Goal: Task Accomplishment & Management: Manage account settings

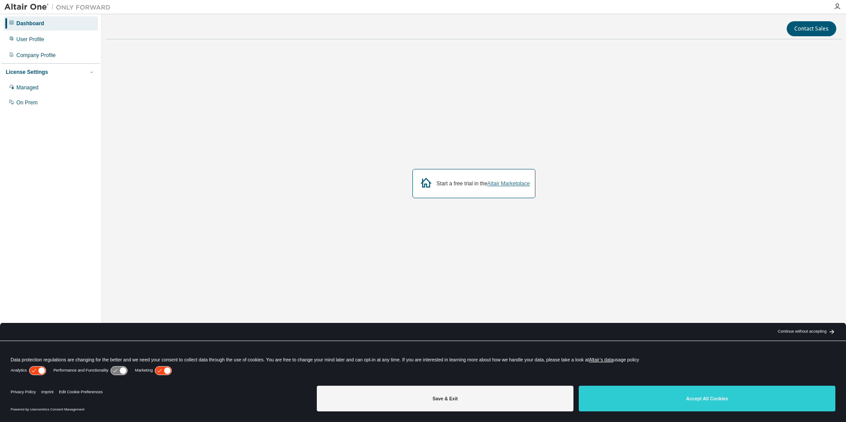
click at [506, 181] on link "Altair Marketplace" at bounding box center [508, 184] width 42 height 6
click at [32, 94] on div "Managed" at bounding box center [51, 88] width 94 height 14
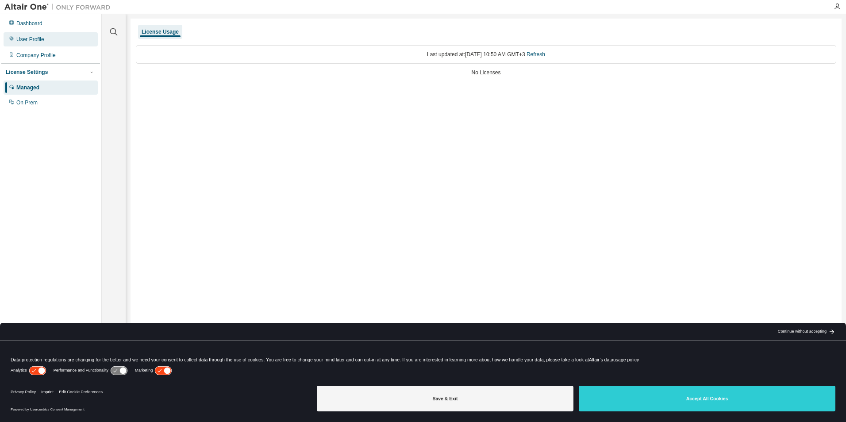
click at [27, 42] on div "User Profile" at bounding box center [30, 39] width 28 height 7
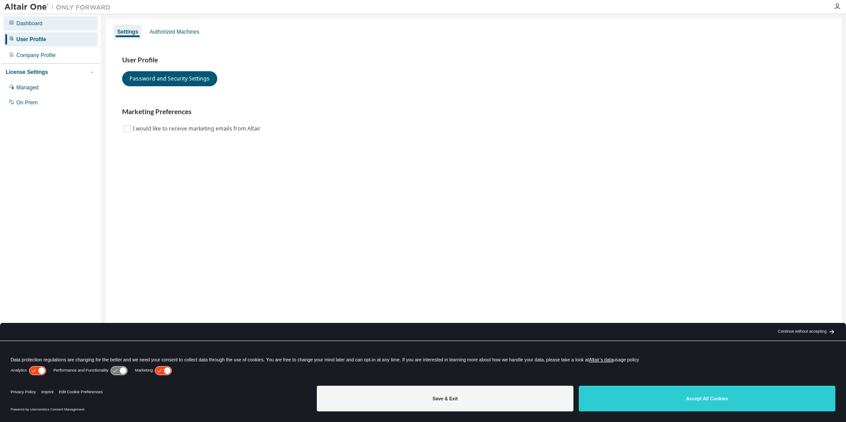
click at [27, 24] on div "Dashboard" at bounding box center [29, 23] width 26 height 7
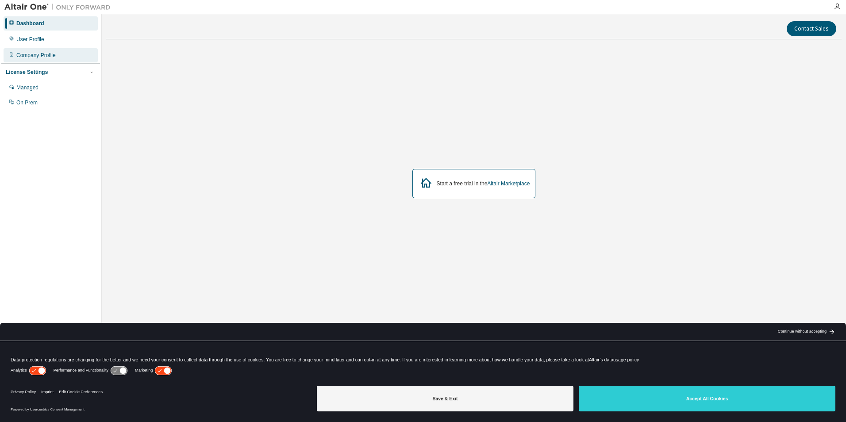
click at [39, 53] on div "Company Profile" at bounding box center [35, 55] width 39 height 7
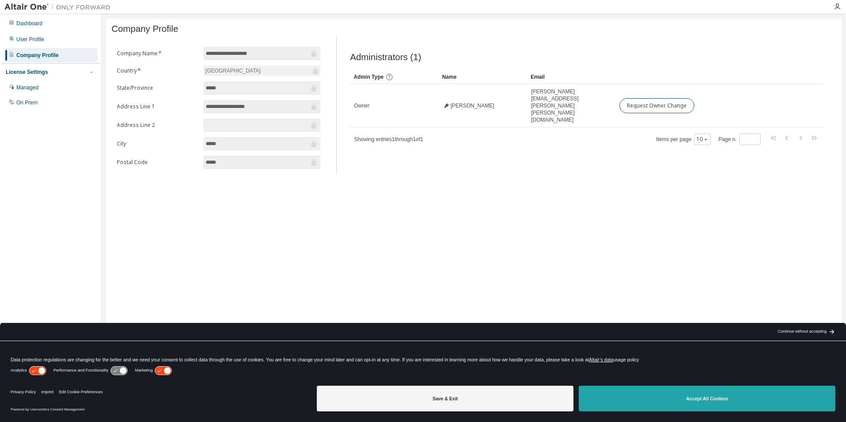
click at [673, 396] on button "Accept All Cookies" at bounding box center [707, 399] width 257 height 26
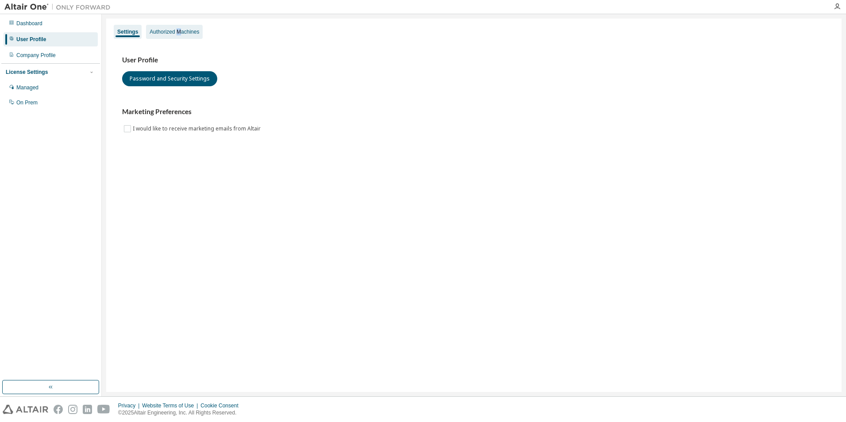
click at [180, 31] on div "Authorized Machines" at bounding box center [175, 31] width 50 height 7
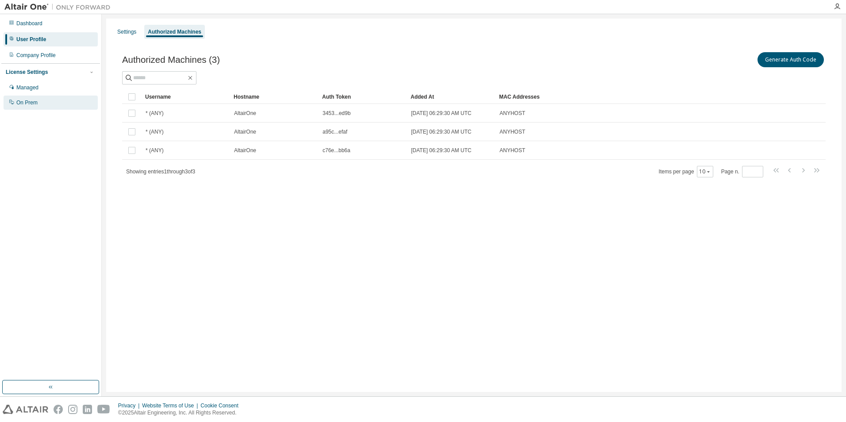
click at [27, 104] on div "On Prem" at bounding box center [26, 102] width 21 height 7
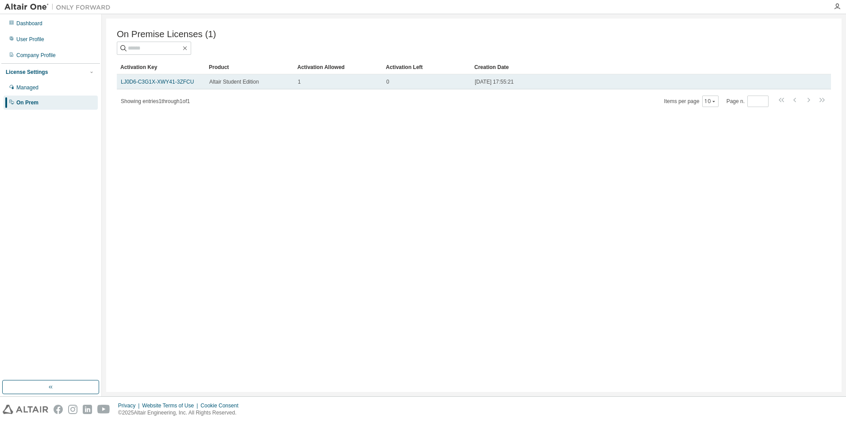
click at [211, 82] on span "Altair Student Edition" at bounding box center [234, 81] width 50 height 7
click at [198, 83] on div "LJ0D6-C3G1X-XWY41-3ZFCU" at bounding box center [161, 81] width 81 height 7
drag, startPoint x: 198, startPoint y: 83, endPoint x: 392, endPoint y: 81, distance: 194.2
click at [392, 81] on div "0" at bounding box center [426, 81] width 81 height 7
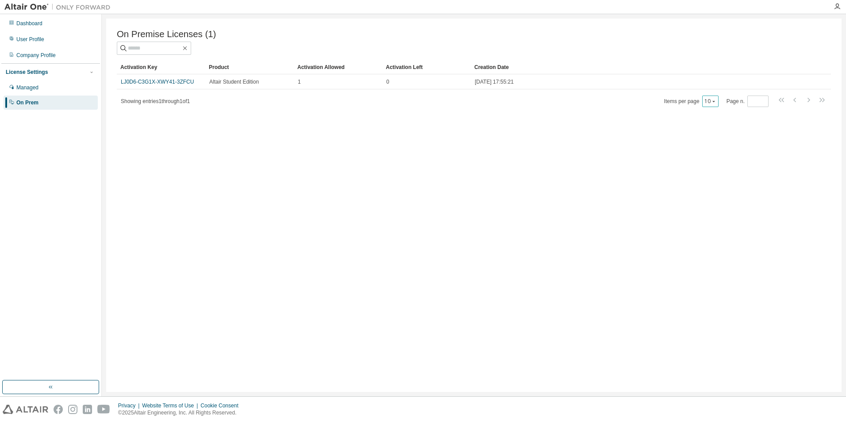
click at [715, 102] on icon "button" at bounding box center [713, 101] width 5 height 5
drag, startPoint x: 838, startPoint y: 9, endPoint x: 834, endPoint y: 7, distance: 4.8
click at [834, 7] on icon "button" at bounding box center [837, 6] width 7 height 7
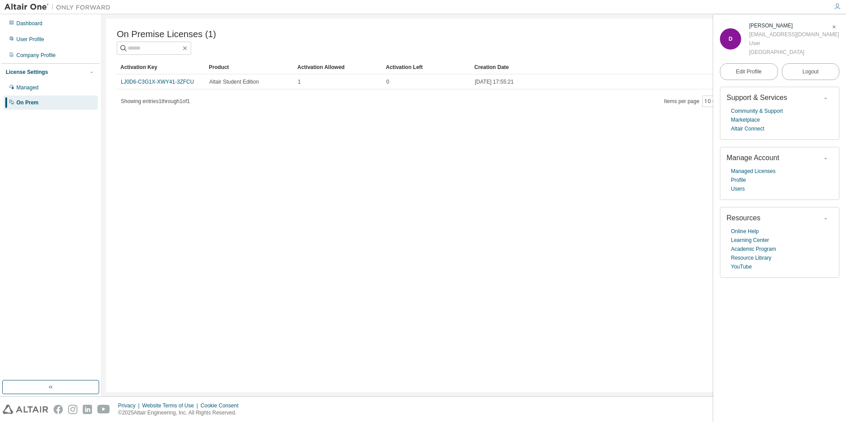
click at [565, 269] on div "On Premise Licenses (1) Clear Load Save Save As Field Operator Value Select fil…" at bounding box center [473, 205] width 735 height 373
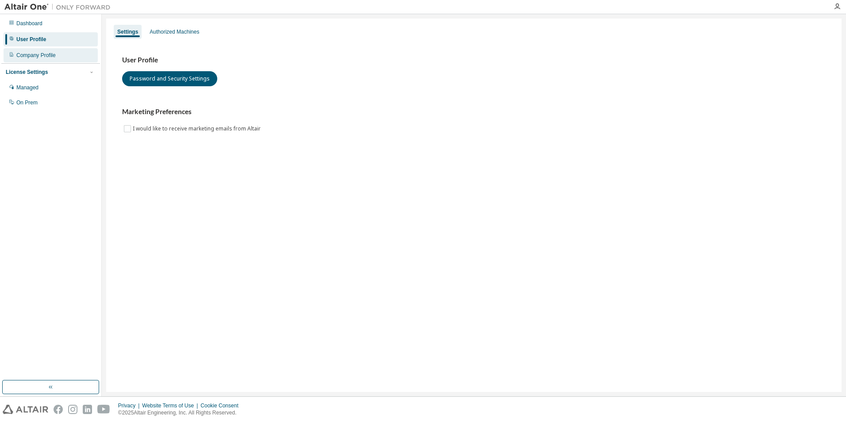
click at [52, 58] on div "Company Profile" at bounding box center [35, 55] width 39 height 7
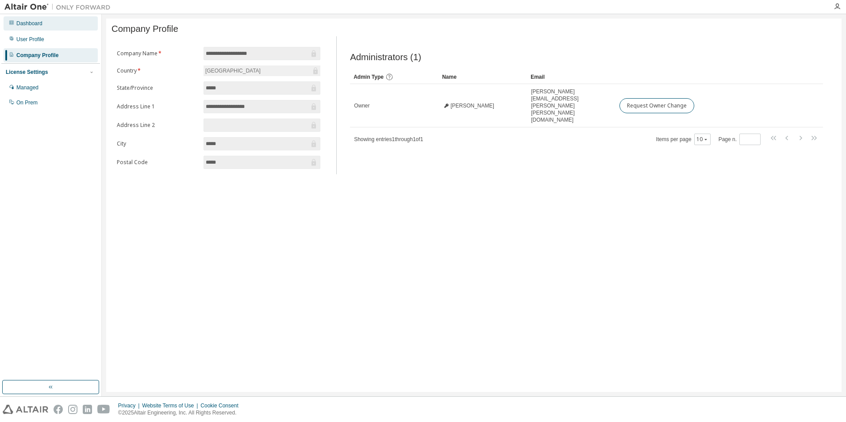
click at [40, 20] on div "Dashboard" at bounding box center [29, 23] width 26 height 7
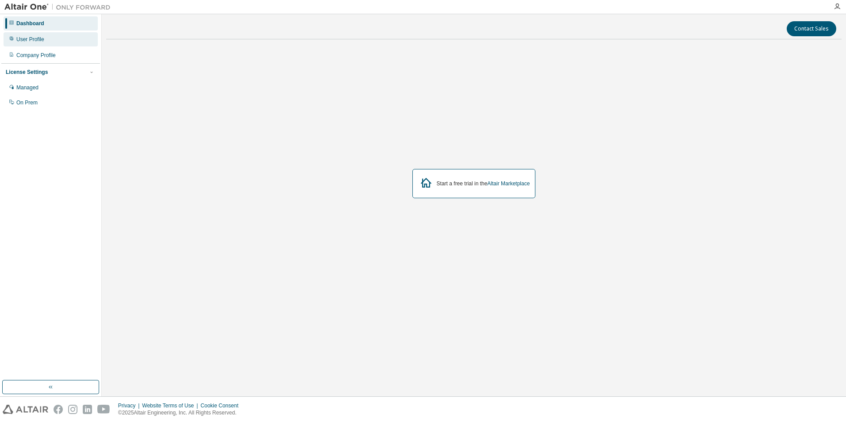
click at [36, 38] on div "User Profile" at bounding box center [30, 39] width 28 height 7
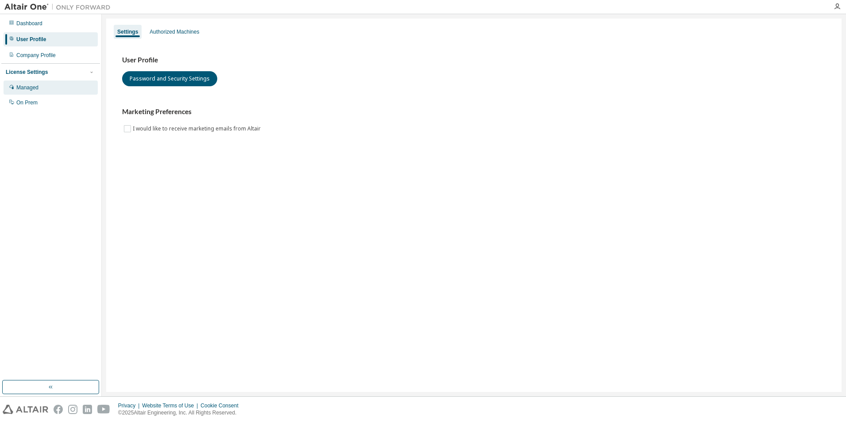
click at [30, 84] on div "Managed" at bounding box center [51, 88] width 94 height 14
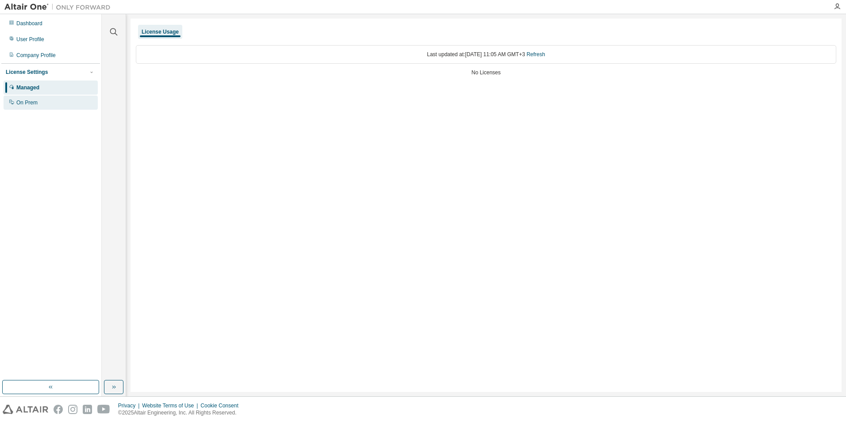
click at [30, 105] on div "On Prem" at bounding box center [26, 102] width 21 height 7
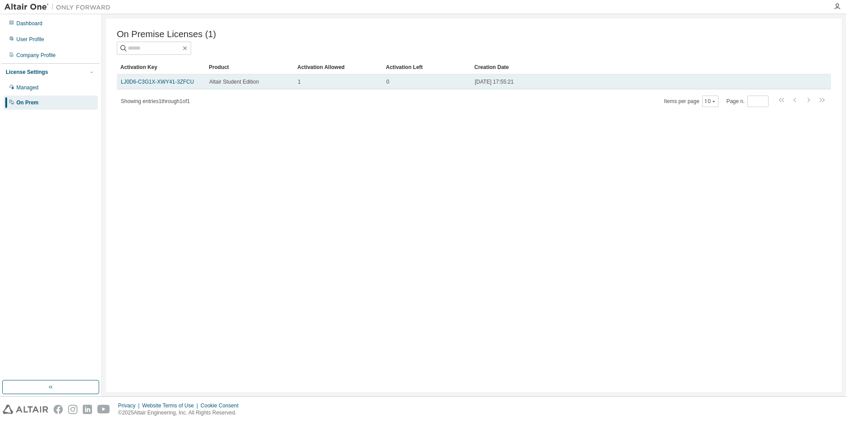
click at [343, 77] on td "1" at bounding box center [338, 81] width 88 height 15
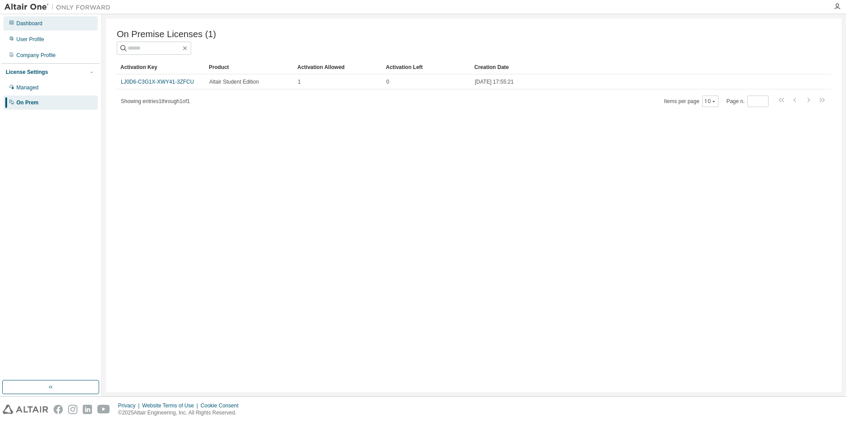
click at [51, 19] on div "Dashboard" at bounding box center [51, 23] width 94 height 14
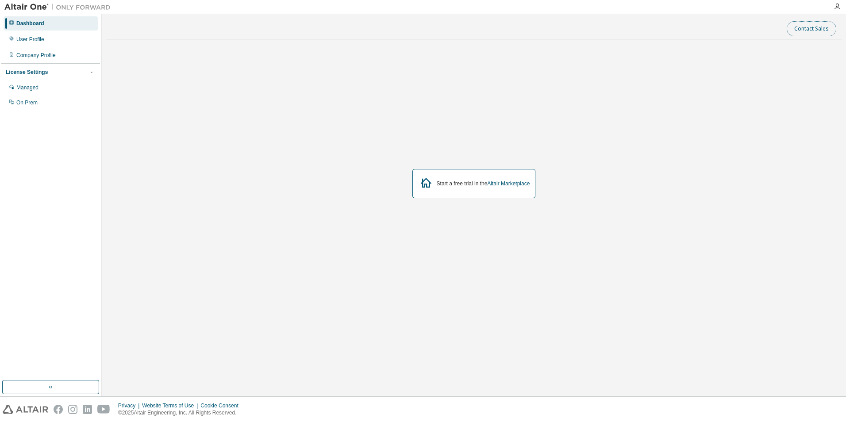
click at [816, 24] on button "Contact Sales" at bounding box center [812, 28] width 50 height 15
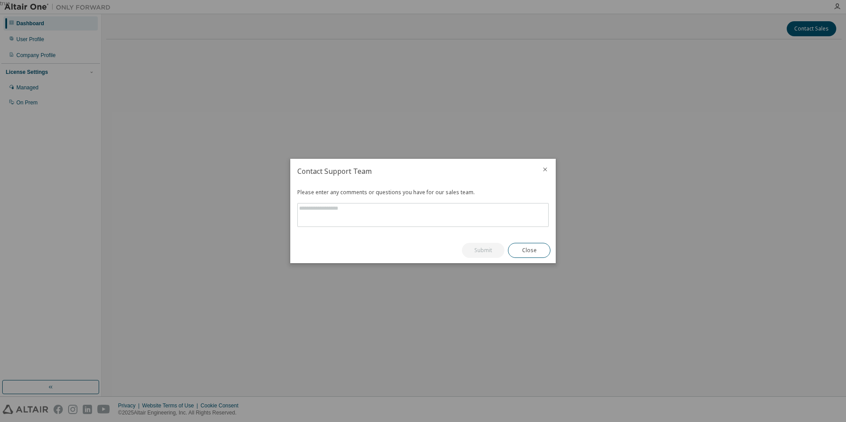
click at [541, 171] on div at bounding box center [544, 170] width 21 height 23
click at [543, 171] on icon "close" at bounding box center [545, 169] width 7 height 7
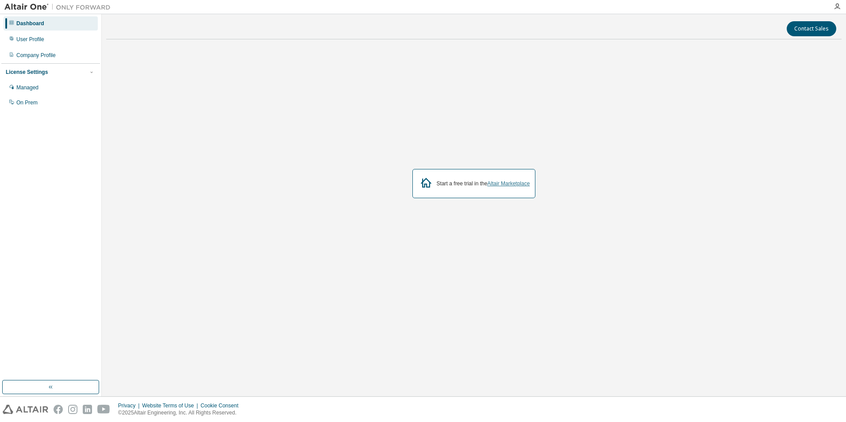
click at [503, 184] on link "Altair Marketplace" at bounding box center [508, 184] width 42 height 6
click at [50, 37] on div "User Profile" at bounding box center [51, 39] width 94 height 14
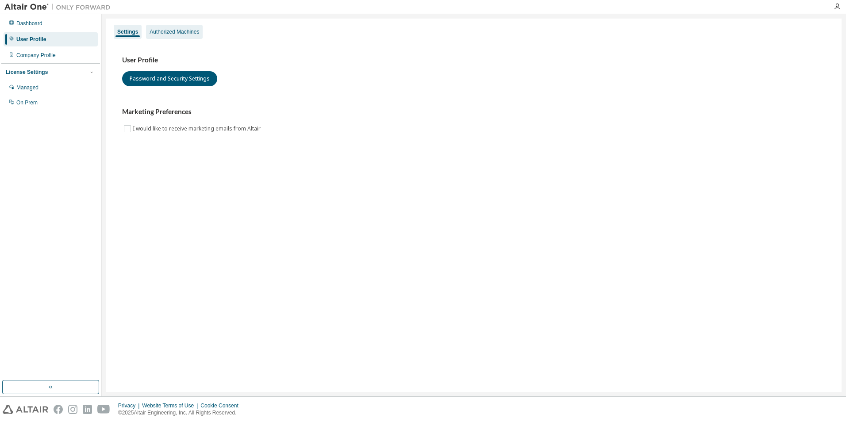
click at [181, 26] on div "Authorized Machines" at bounding box center [174, 32] width 57 height 14
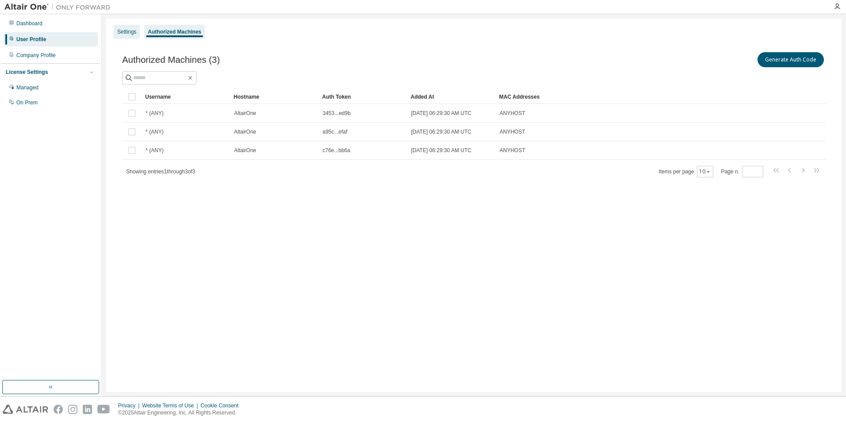
click at [130, 28] on div "Settings" at bounding box center [126, 31] width 19 height 7
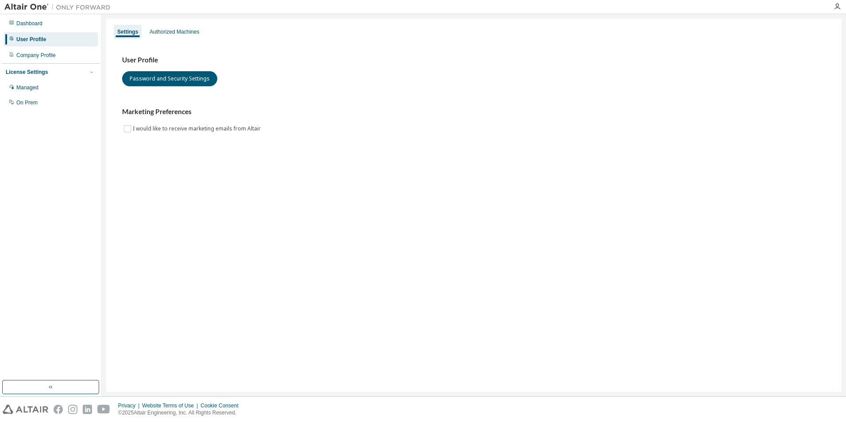
click at [169, 70] on div "User Profile Password and Security Settings" at bounding box center [473, 71] width 703 height 31
click at [169, 76] on button "Password and Security Settings" at bounding box center [169, 78] width 95 height 15
click at [54, 387] on icon "button" at bounding box center [50, 387] width 7 height 7
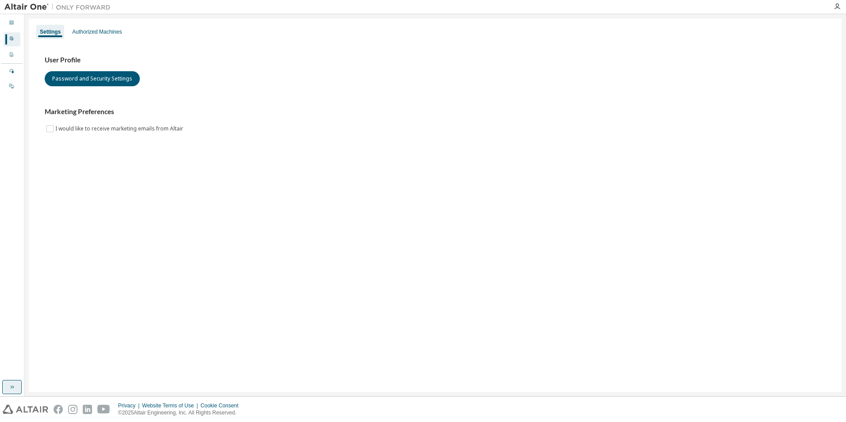
click at [11, 390] on icon "button" at bounding box center [11, 387] width 7 height 7
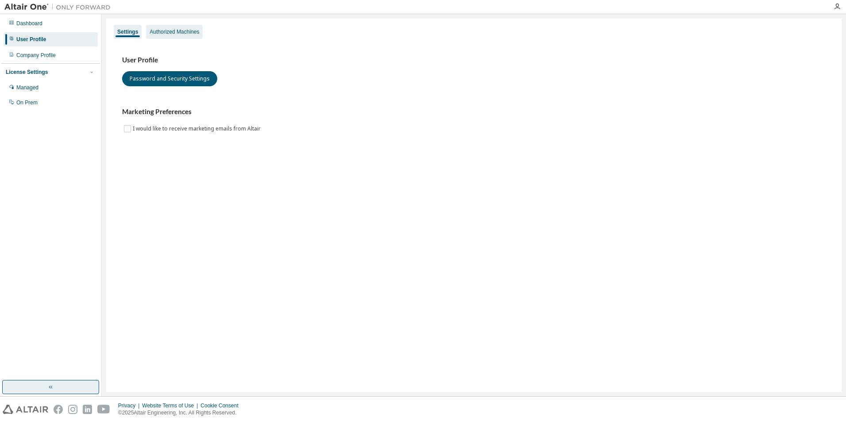
click at [173, 32] on div "Authorized Machines" at bounding box center [175, 31] width 50 height 7
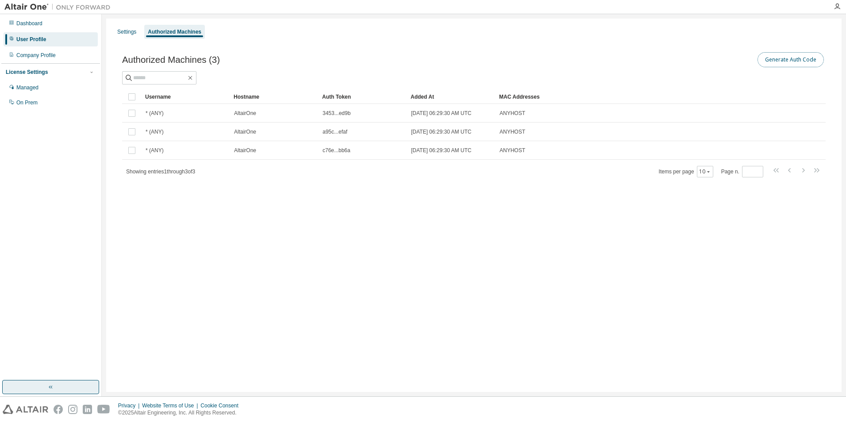
click at [802, 58] on button "Generate Auth Code" at bounding box center [790, 59] width 66 height 15
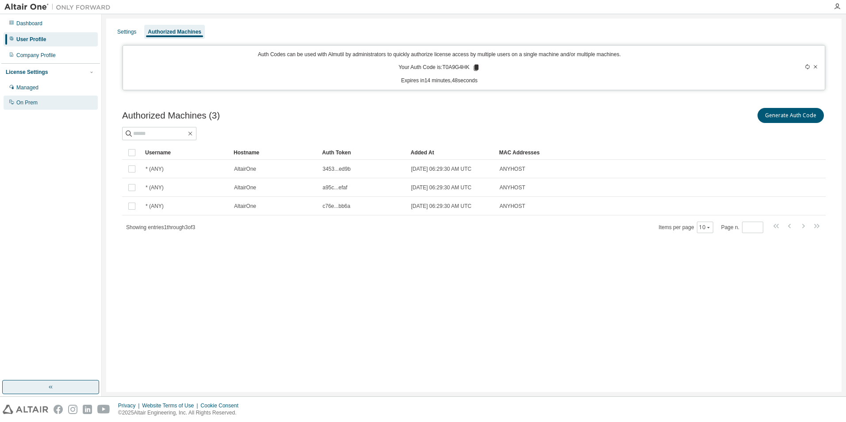
click at [19, 108] on div "On Prem" at bounding box center [51, 103] width 94 height 14
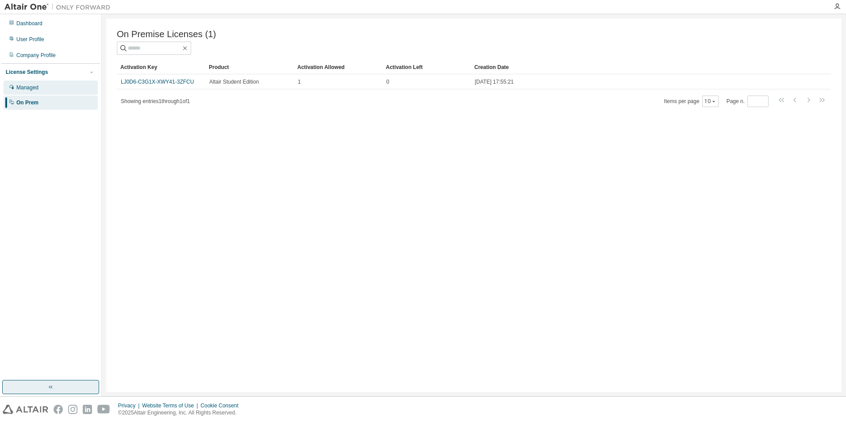
click at [31, 92] on div "Managed" at bounding box center [51, 88] width 94 height 14
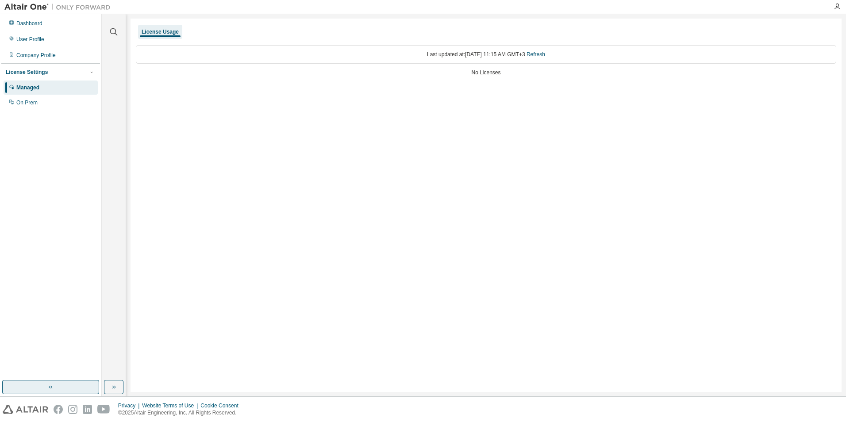
click at [528, 61] on div "Last updated at: Fri 2025-08-29 11:15 AM GMT+3 Refresh" at bounding box center [486, 54] width 700 height 19
click at [543, 55] on link "Refresh" at bounding box center [536, 54] width 19 height 6
click at [92, 71] on icon "button" at bounding box center [91, 71] width 5 height 5
click at [36, 104] on div "On Prem" at bounding box center [26, 102] width 21 height 7
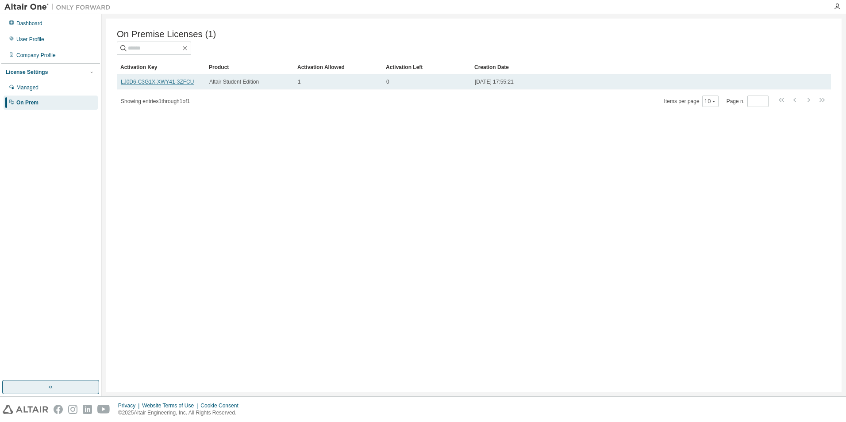
click at [189, 85] on link "LJ0D6-C3G1X-XWY41-3ZFCU" at bounding box center [157, 82] width 73 height 6
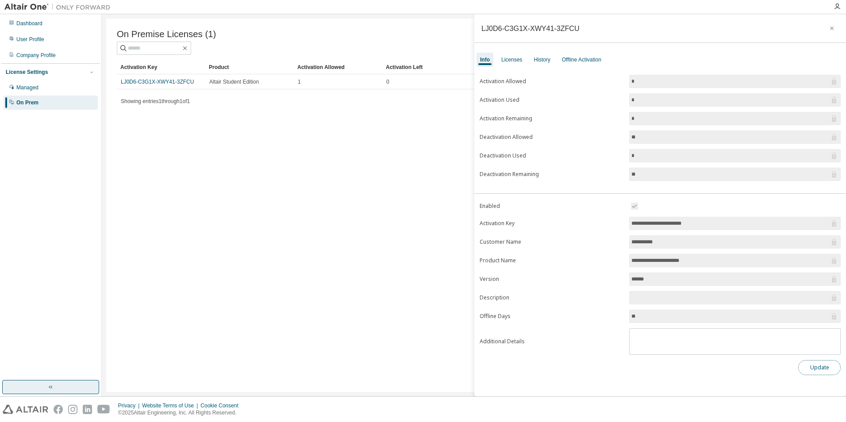
click at [811, 368] on button "Update" at bounding box center [819, 367] width 42 height 15
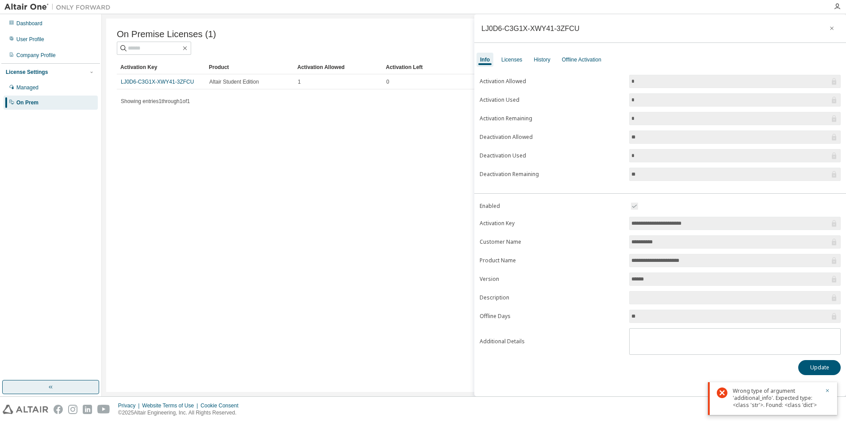
click at [616, 377] on div "**********" at bounding box center [660, 225] width 372 height 315
click at [511, 61] on div "Licenses" at bounding box center [511, 59] width 21 height 7
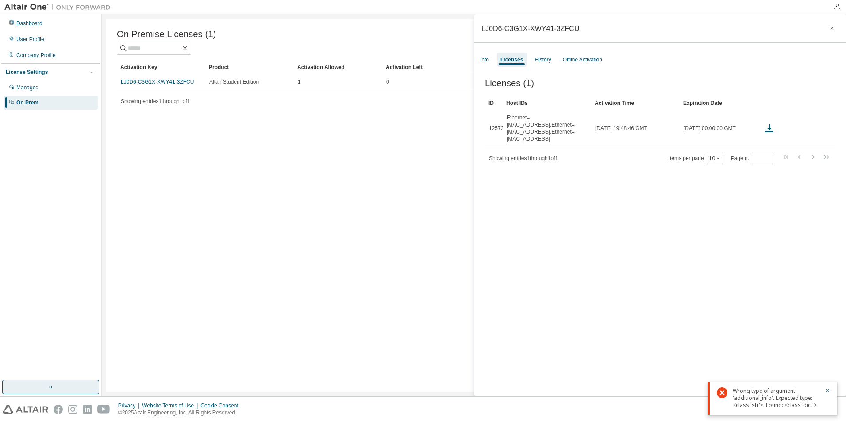
click at [805, 323] on div "Licenses (1) Clear Load Save Save As Field Operator Value Select filter Select …" at bounding box center [660, 239] width 372 height 342
click at [591, 62] on div "Offline Activation" at bounding box center [582, 59] width 39 height 7
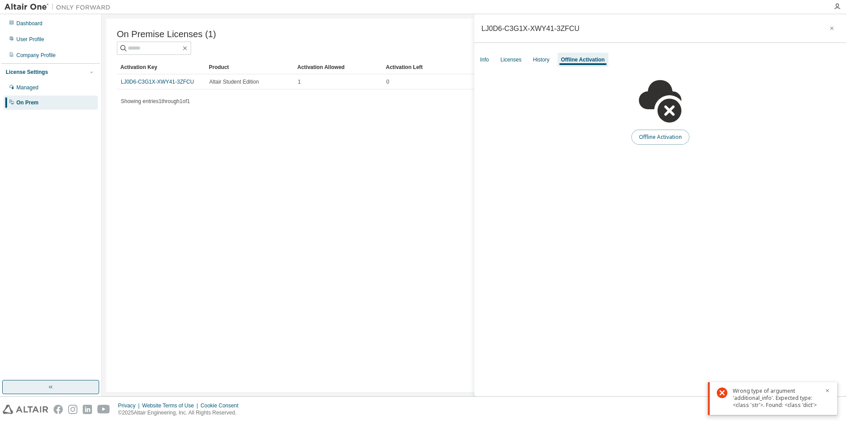
click at [652, 137] on button "Offline Activation" at bounding box center [660, 137] width 58 height 15
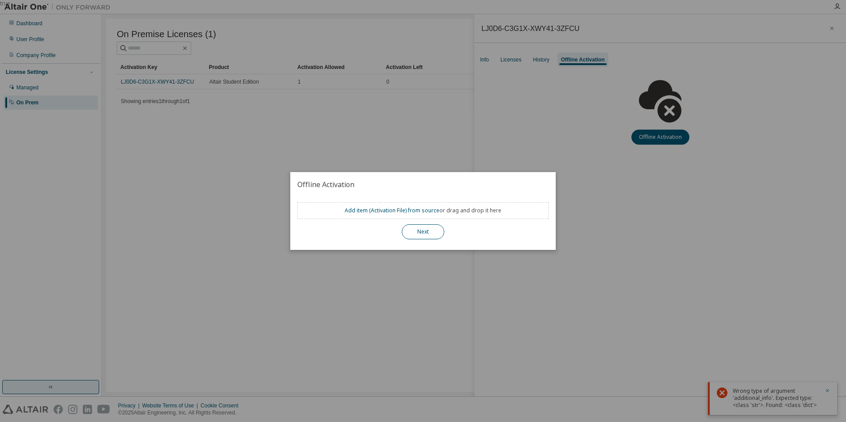
click at [427, 230] on button "Next" at bounding box center [423, 231] width 42 height 15
click at [678, 184] on div "true" at bounding box center [423, 211] width 846 height 422
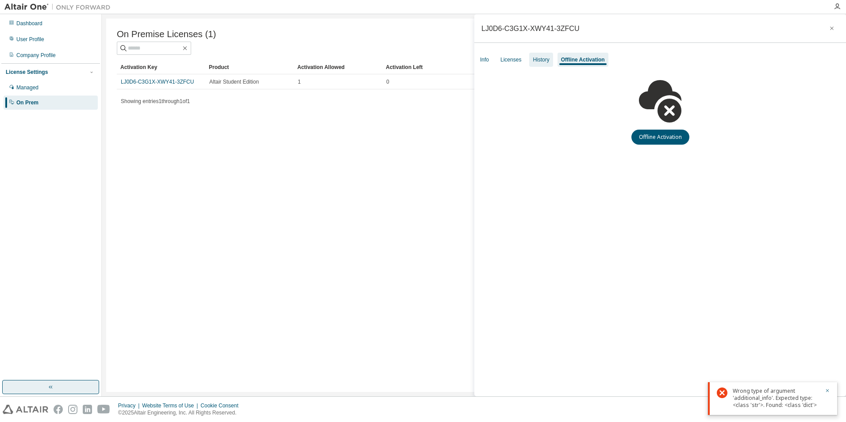
click at [544, 58] on div "History" at bounding box center [541, 59] width 16 height 7
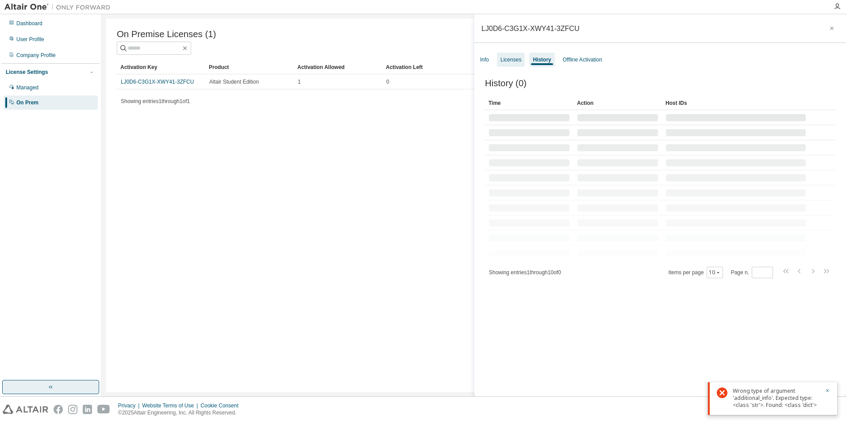
click at [515, 65] on div "Licenses" at bounding box center [511, 60] width 28 height 14
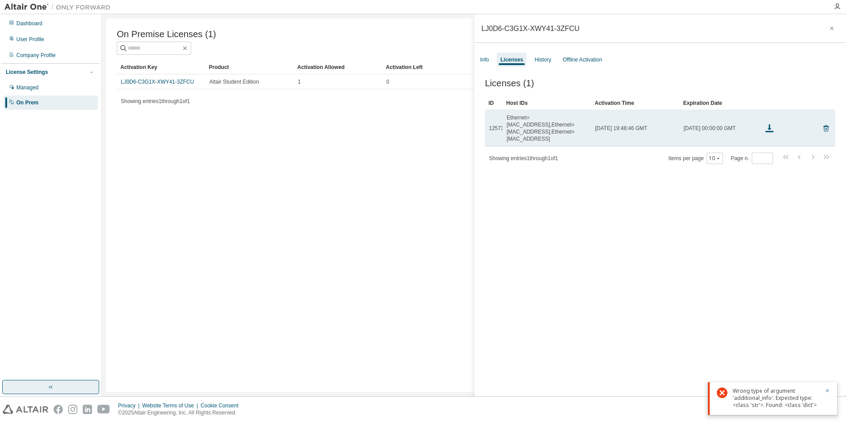
click at [764, 125] on td at bounding box center [777, 128] width 35 height 36
click at [773, 123] on icon at bounding box center [769, 128] width 11 height 11
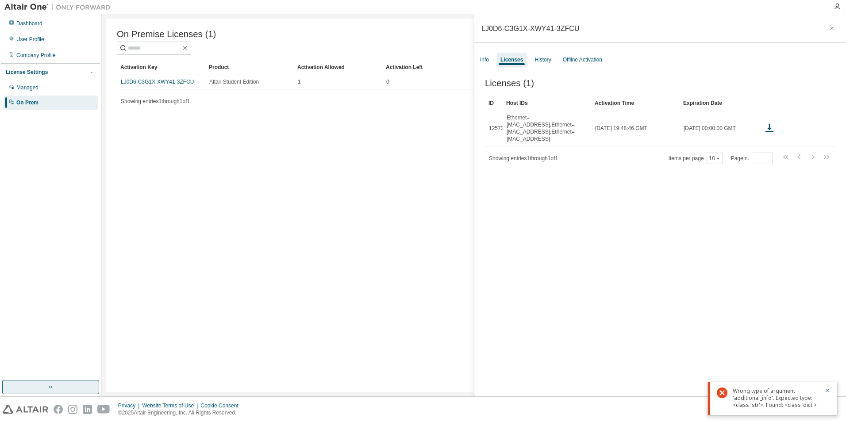
click at [211, 209] on div "On Premise Licenses (1) Clear Load Save Save As Field Operator Value Select fil…" at bounding box center [473, 205] width 735 height 373
click at [711, 153] on div "10" at bounding box center [715, 159] width 16 height 12
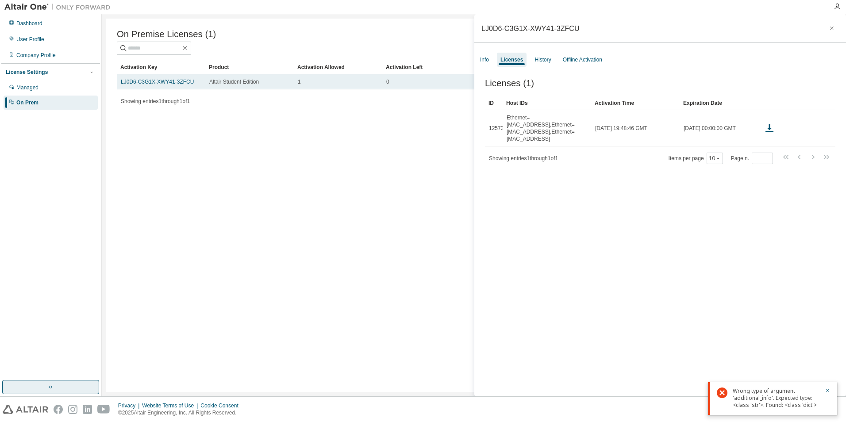
click at [265, 84] on div "Altair Student Edition" at bounding box center [249, 81] width 81 height 7
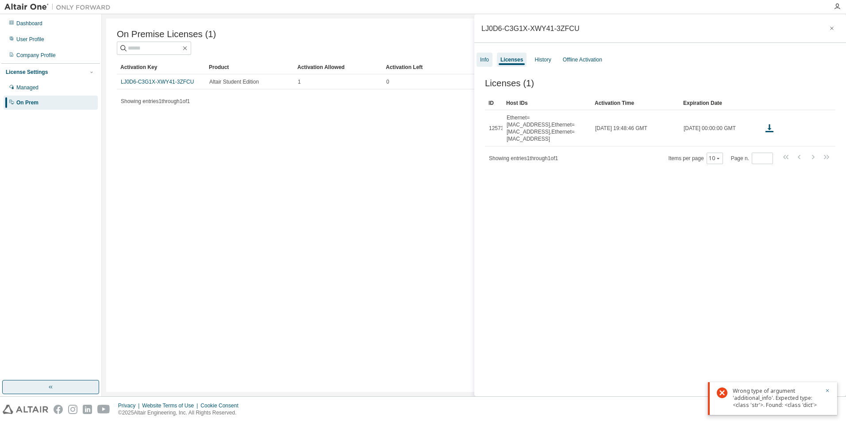
click at [482, 62] on div "Info" at bounding box center [484, 59] width 9 height 7
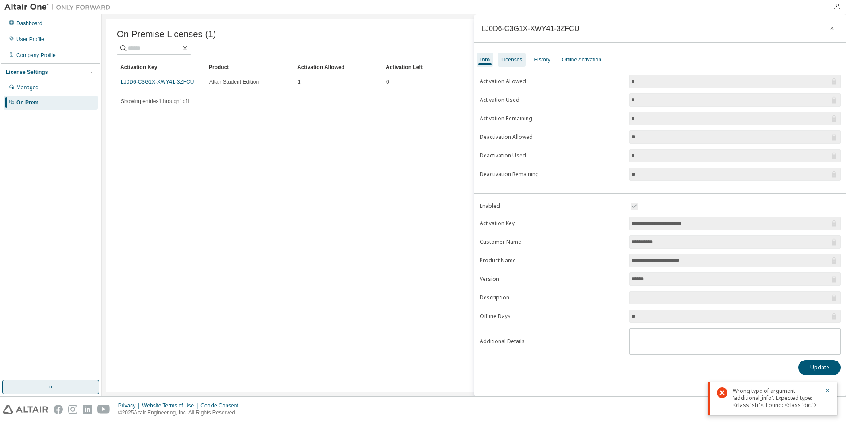
click at [508, 58] on div "Licenses" at bounding box center [511, 59] width 21 height 7
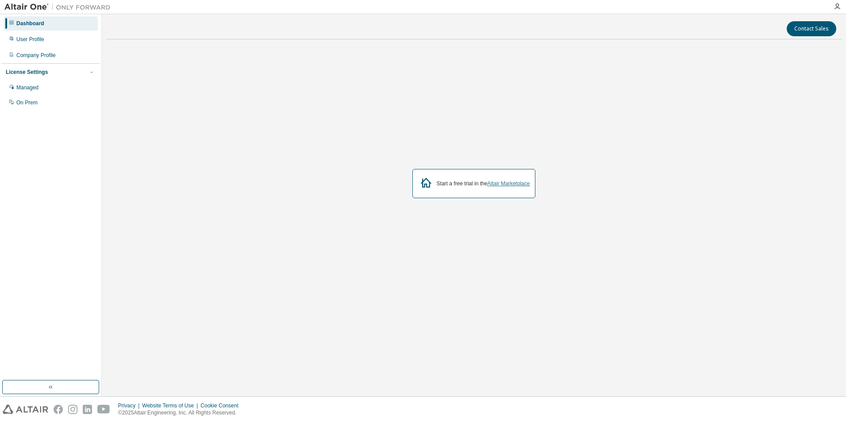
click at [518, 182] on link "Altair Marketplace" at bounding box center [508, 184] width 42 height 6
